Goal: Find specific page/section: Find specific page/section

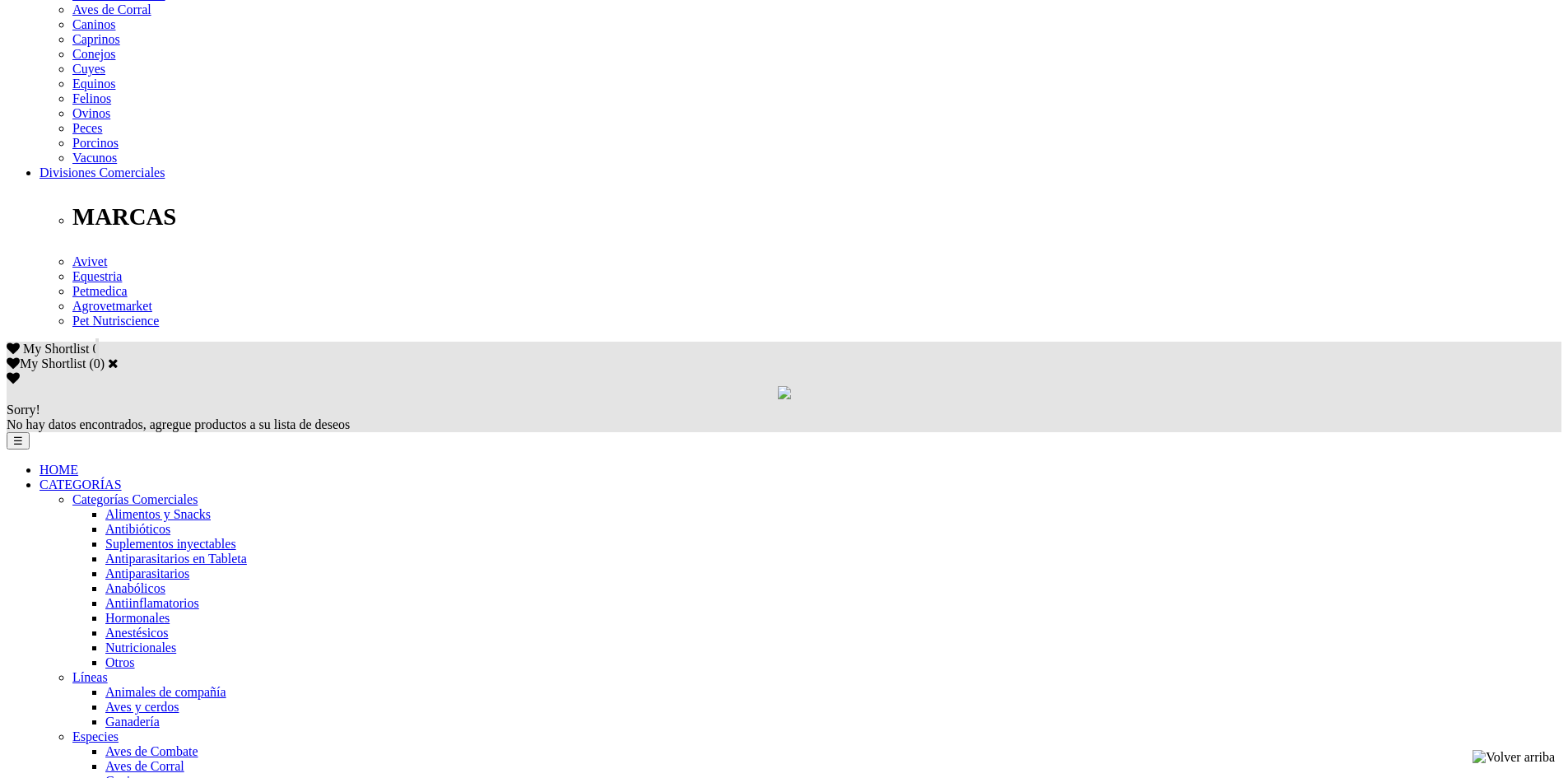
scroll to position [1053, 0]
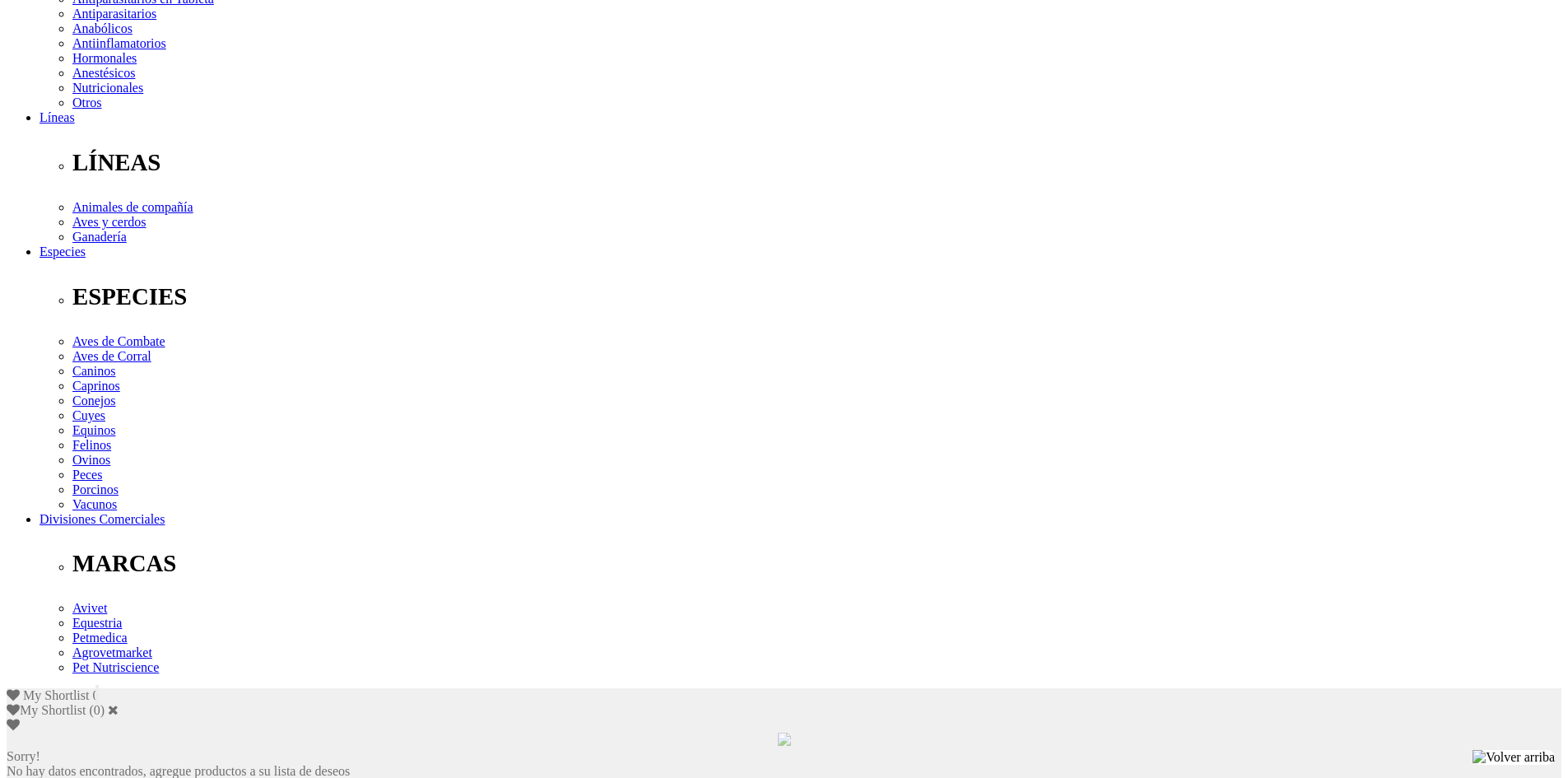
scroll to position [0, 0]
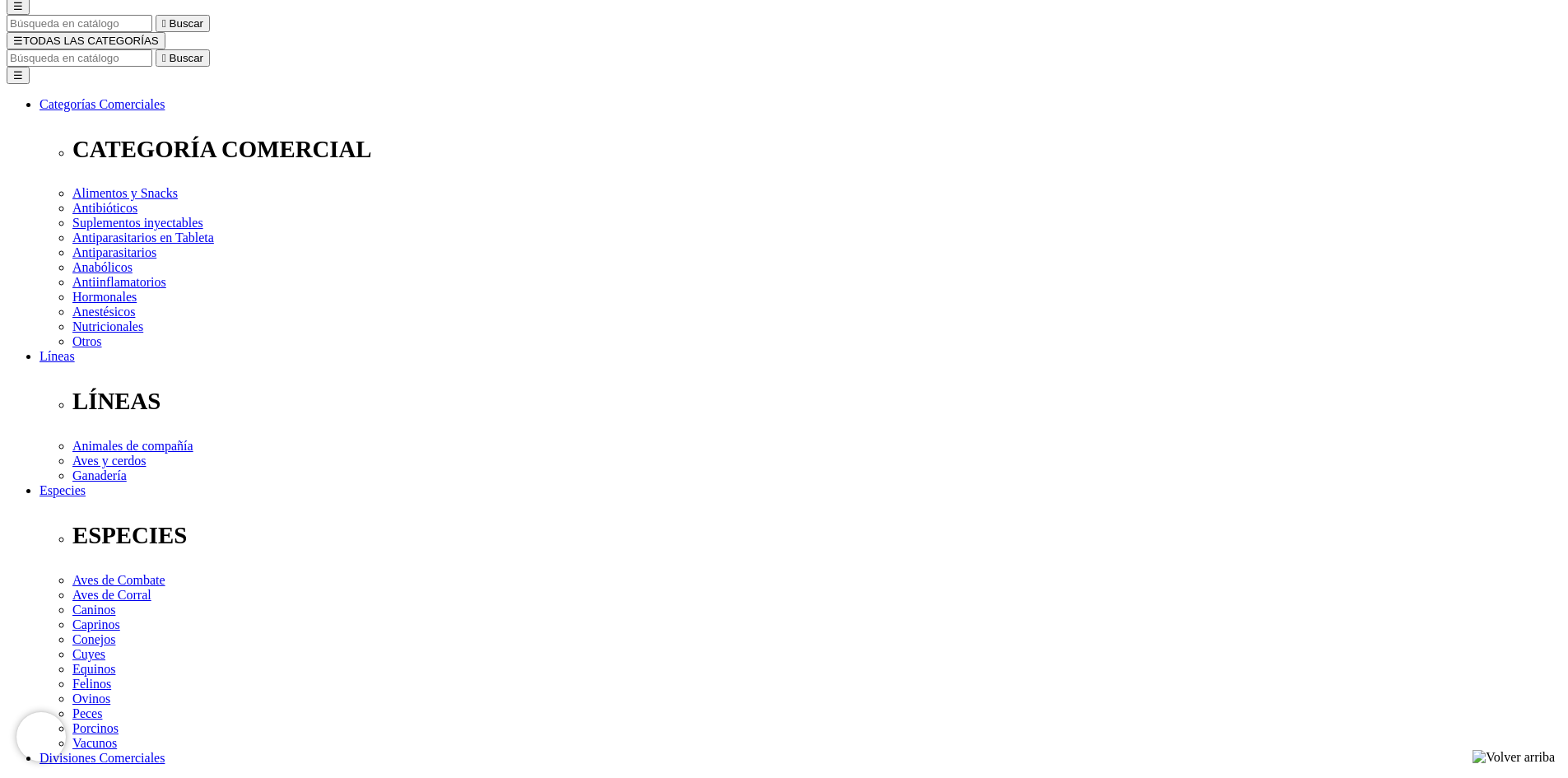
scroll to position [411, 0]
